Goal: Information Seeking & Learning: Check status

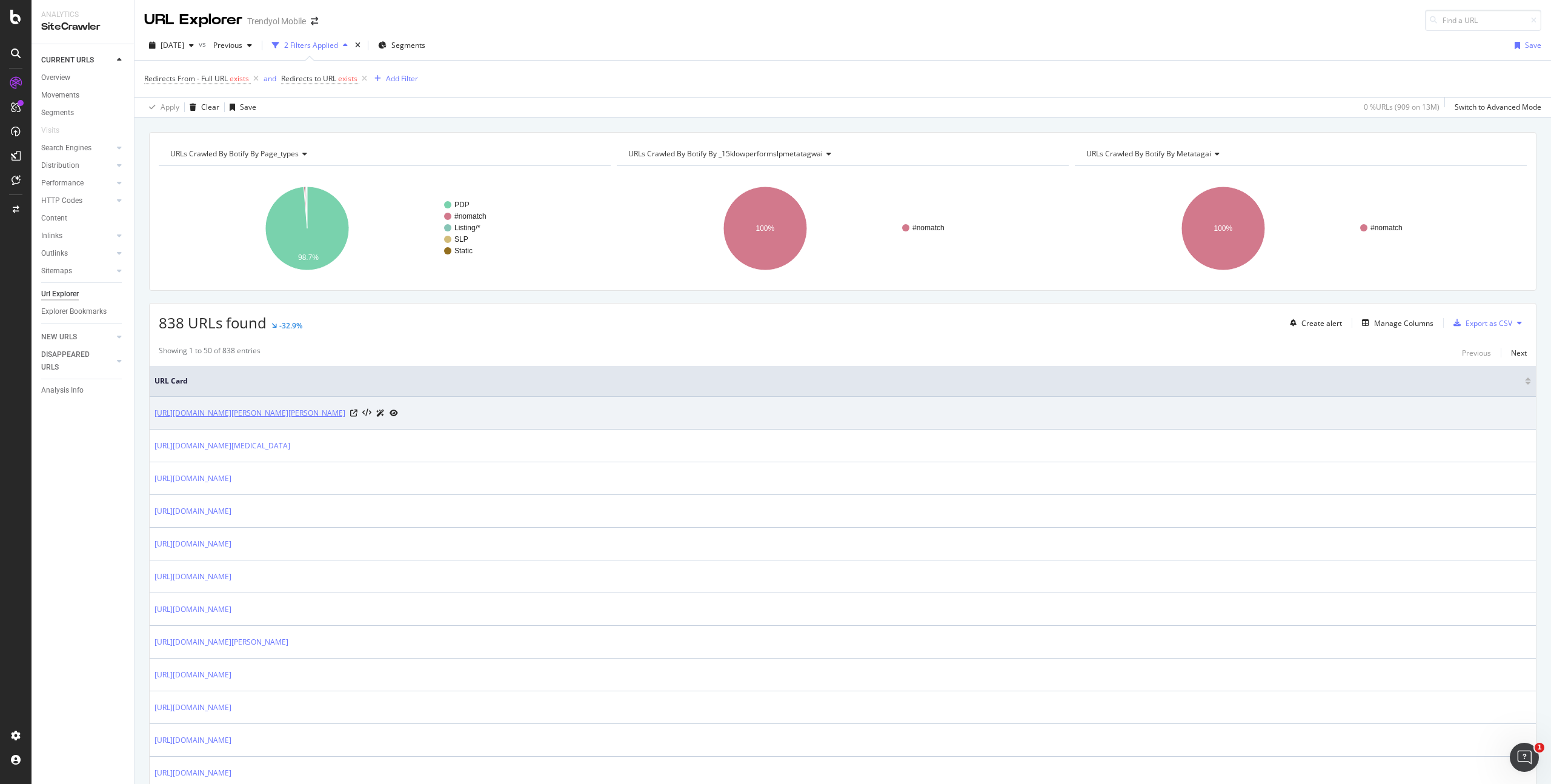
click at [345, 412] on link "[URL][DOMAIN_NAME][PERSON_NAME][PERSON_NAME]" at bounding box center [250, 413] width 191 height 12
